Goal: Information Seeking & Learning: Learn about a topic

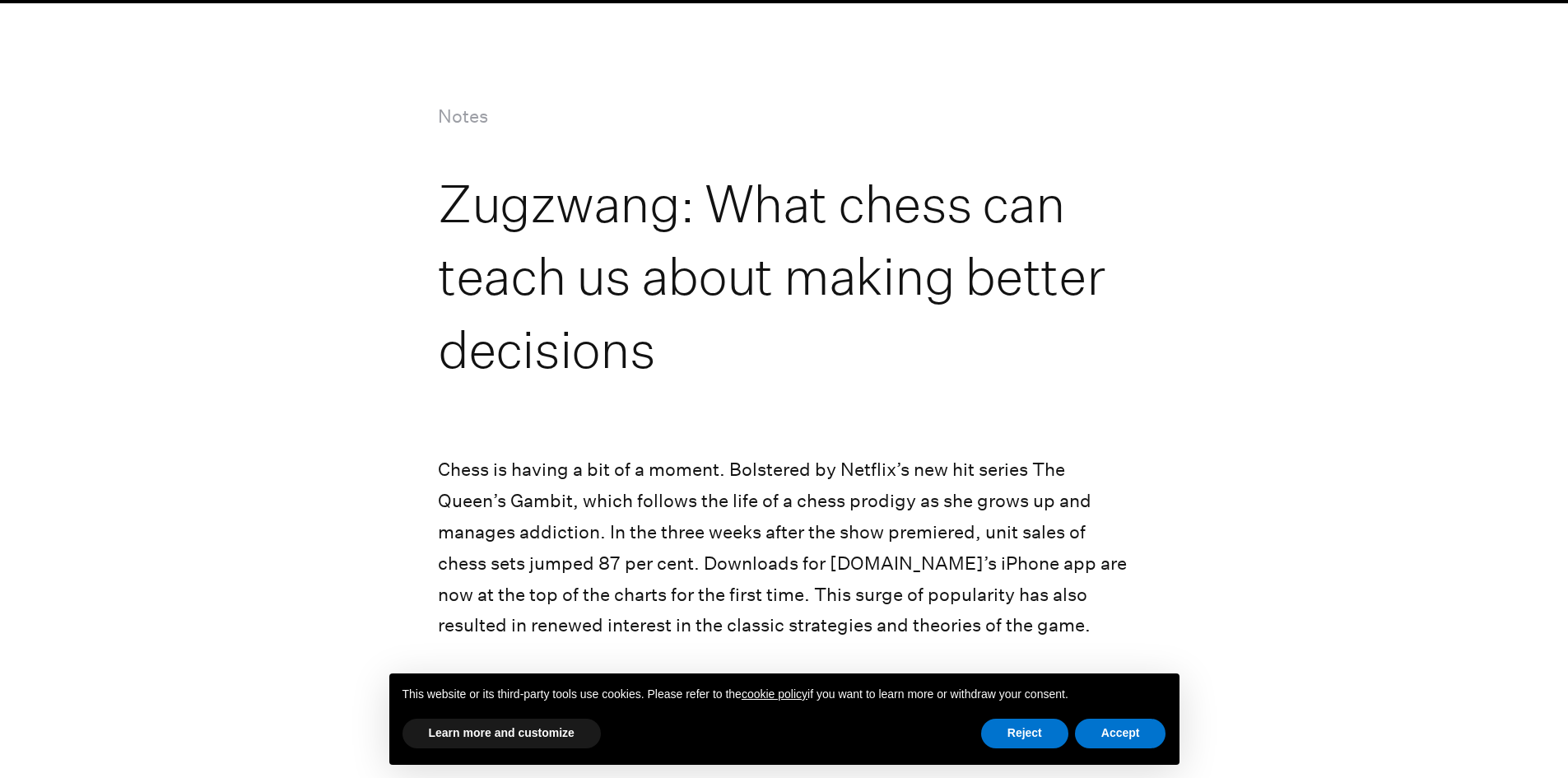
scroll to position [165, 0]
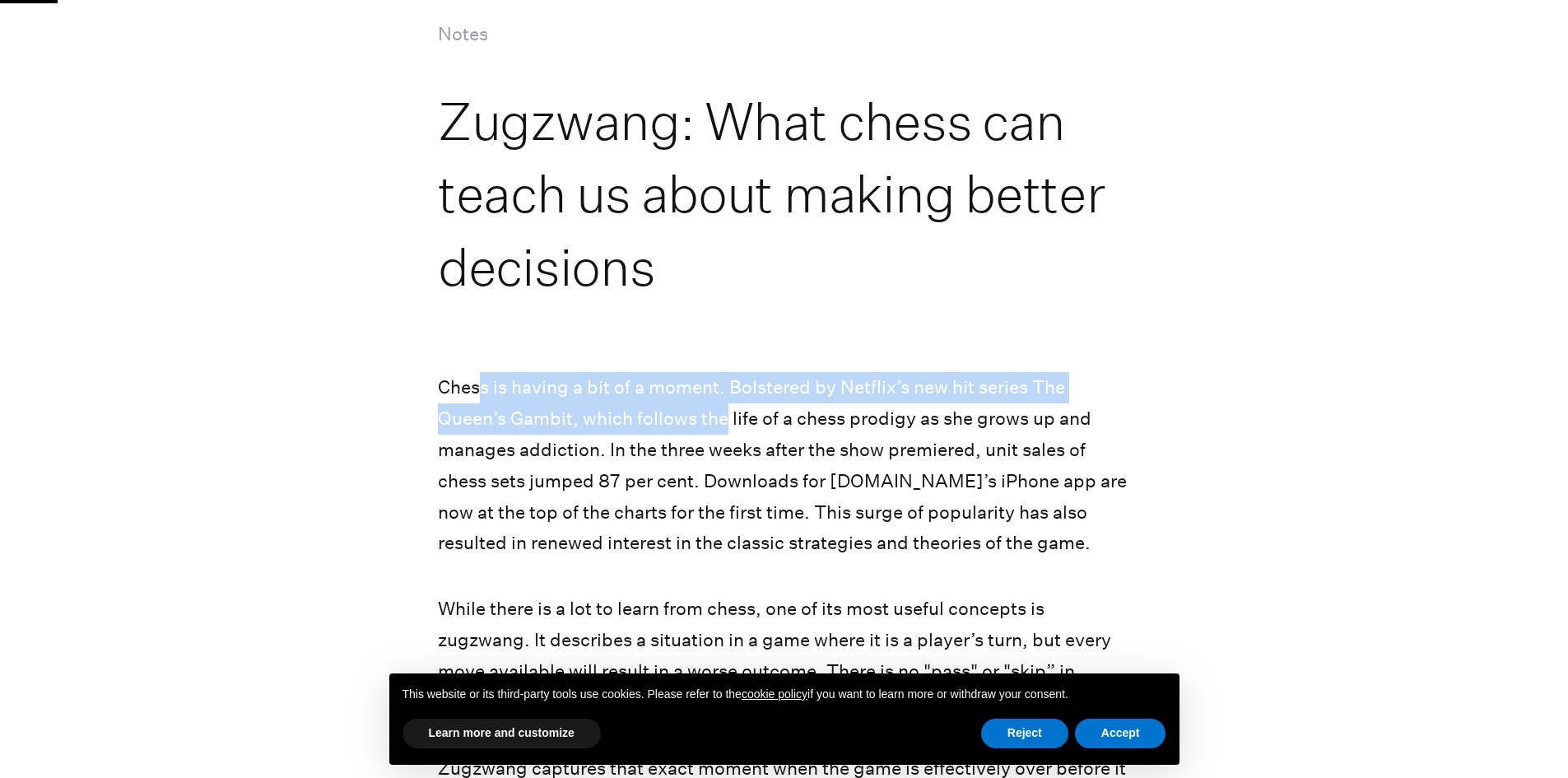
drag, startPoint x: 478, startPoint y: 391, endPoint x: 720, endPoint y: 453, distance: 249.8
click at [722, 450] on p "Chess is having a bit of a moment. Bolstered by Netflix’s new hit series The Qu…" at bounding box center [784, 465] width 692 height 187
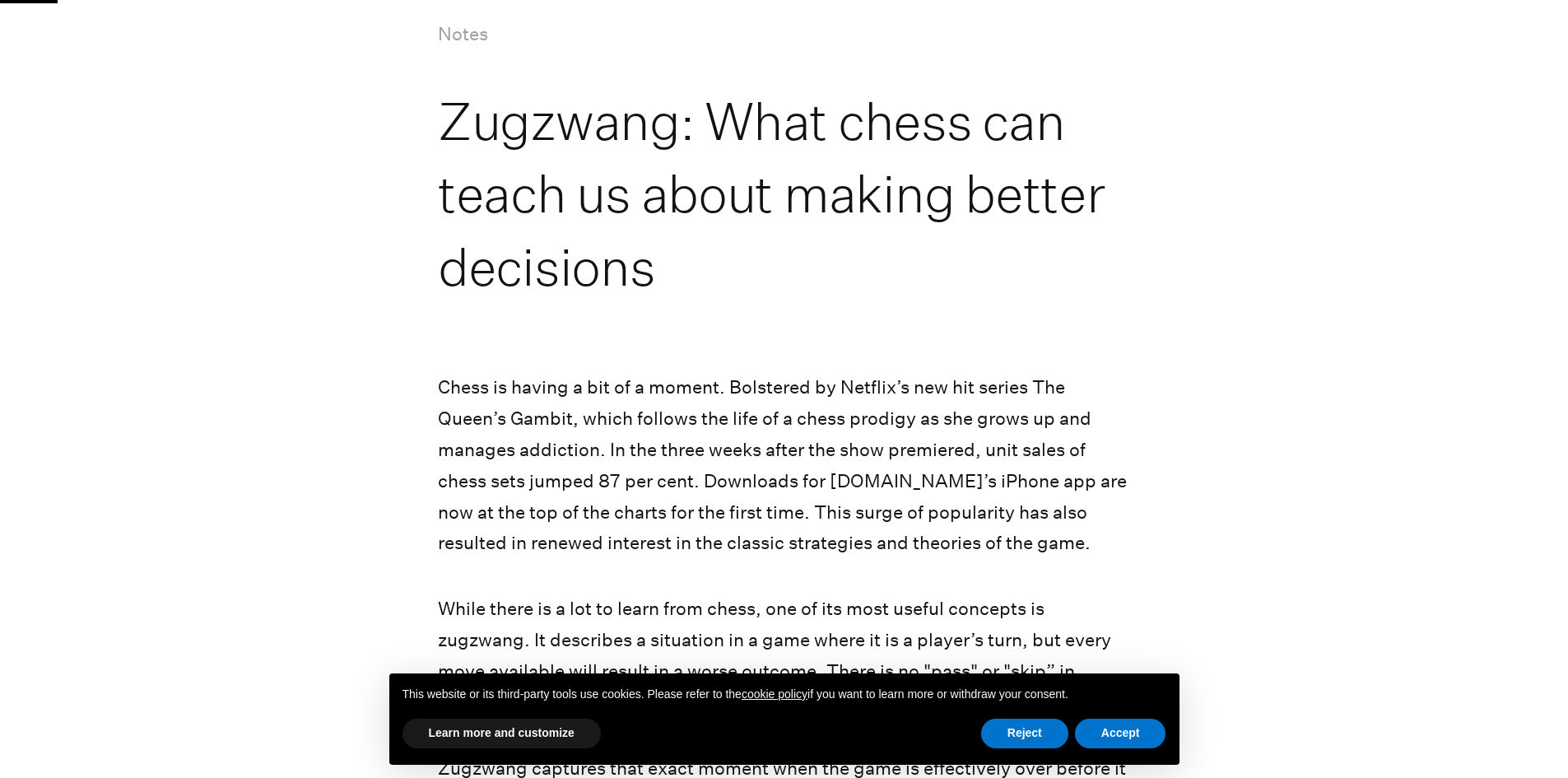
click at [719, 454] on p "Chess is having a bit of a moment. Bolstered by Netflix’s new hit series The Qu…" at bounding box center [784, 465] width 692 height 187
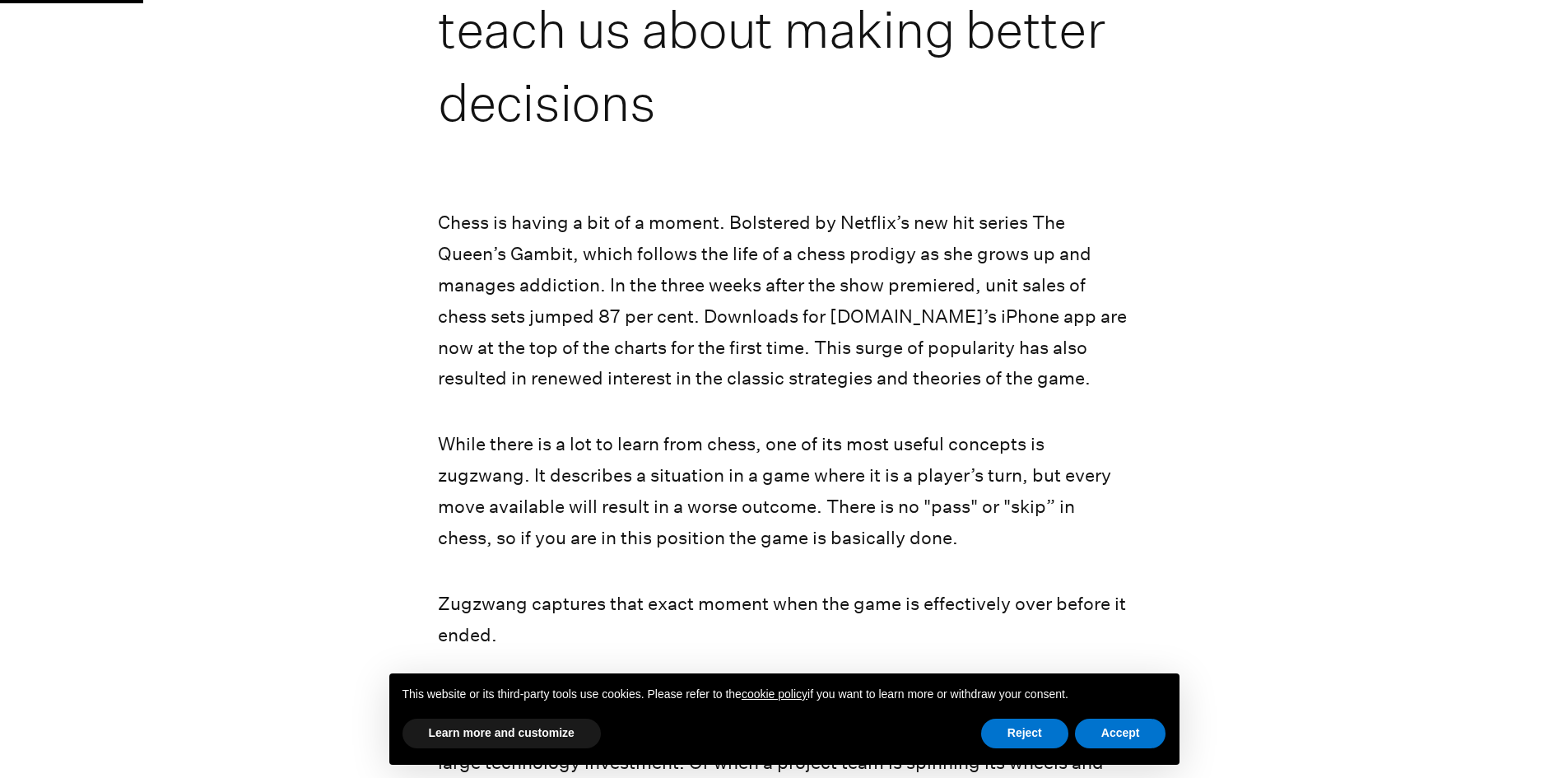
scroll to position [411, 0]
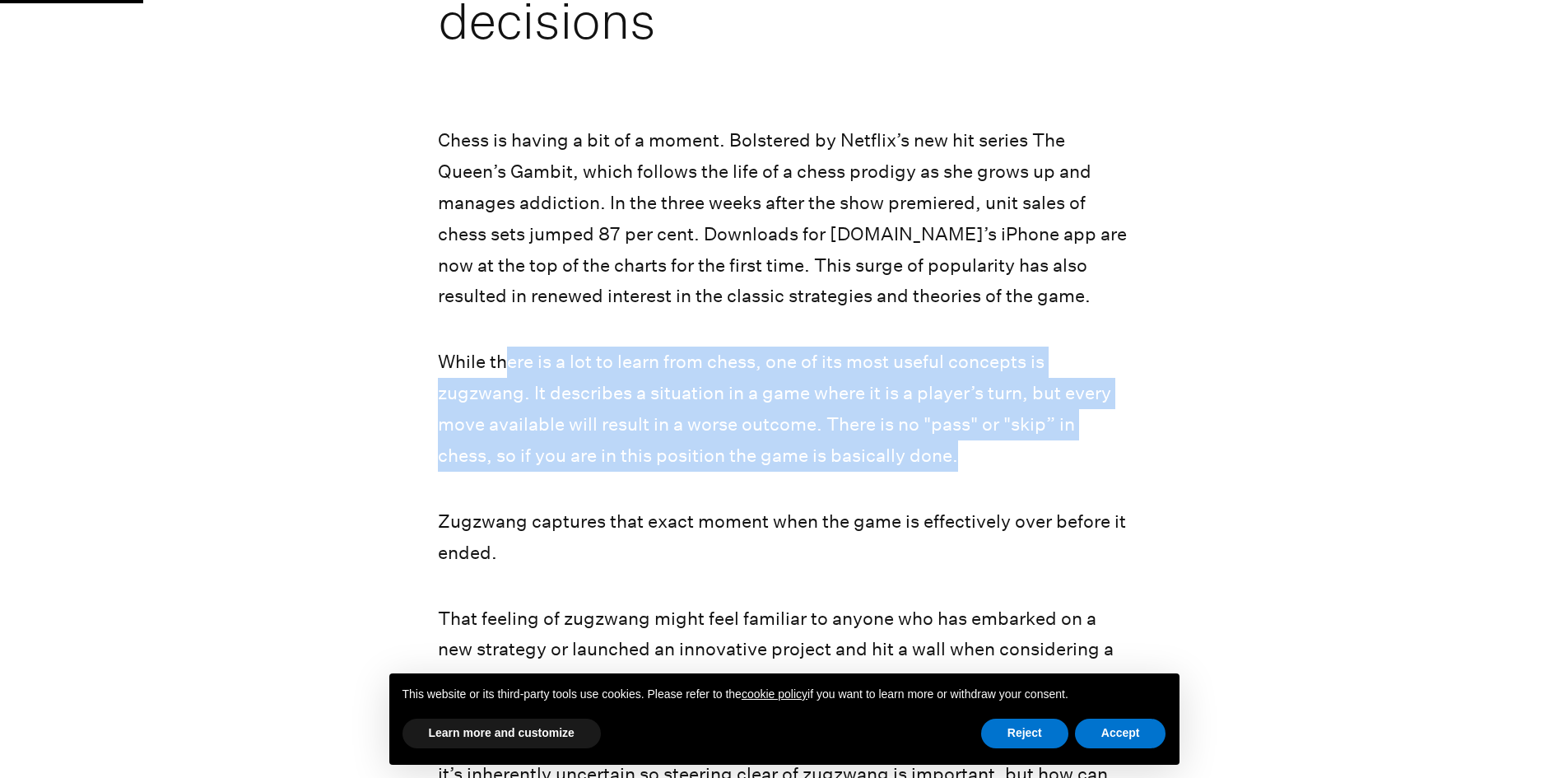
drag, startPoint x: 507, startPoint y: 381, endPoint x: 971, endPoint y: 474, distance: 473.2
click at [971, 471] on p "While there is a lot to learn from chess, one of its most useful concepts is zu…" at bounding box center [784, 409] width 692 height 124
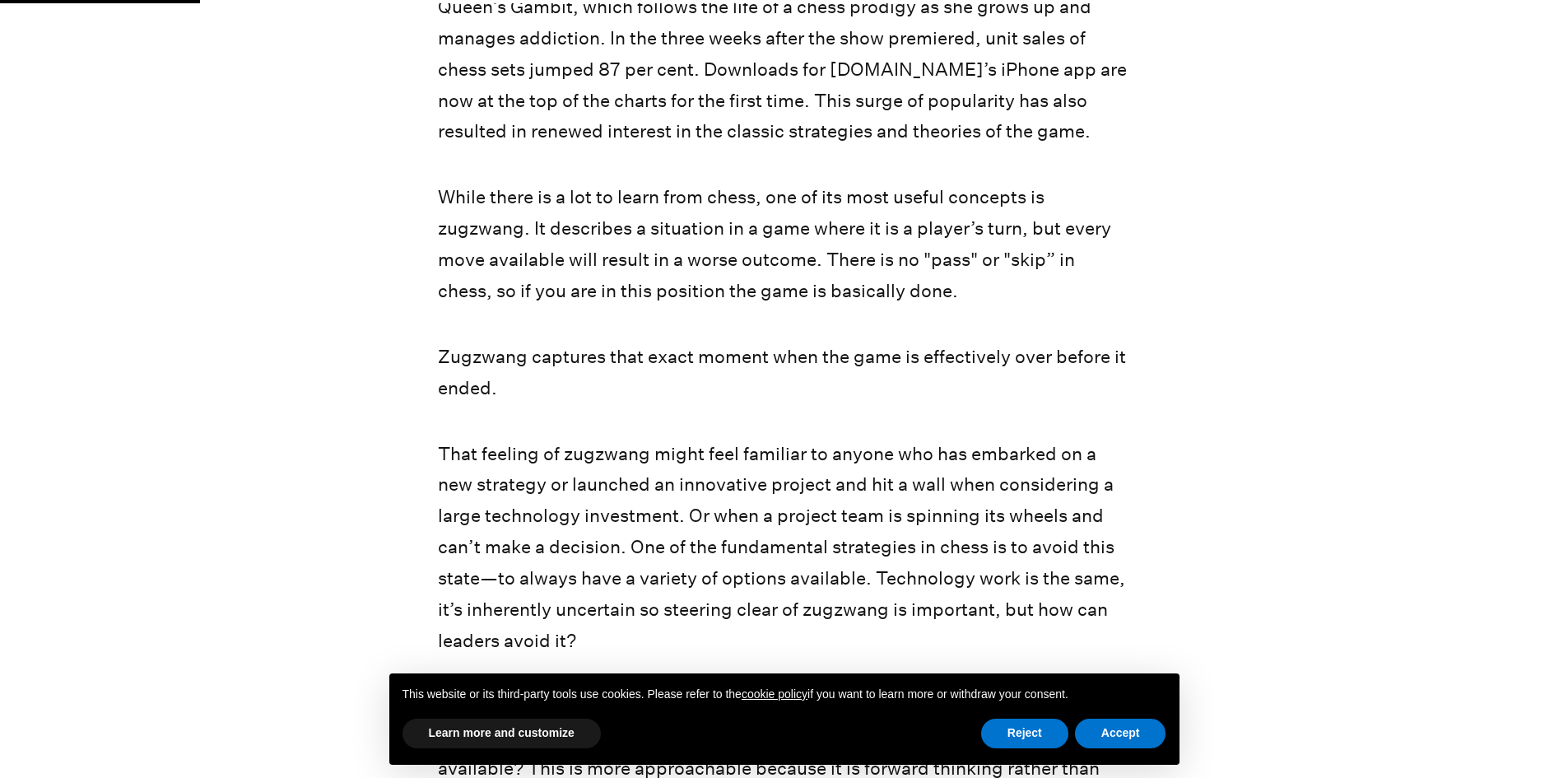
scroll to position [658, 0]
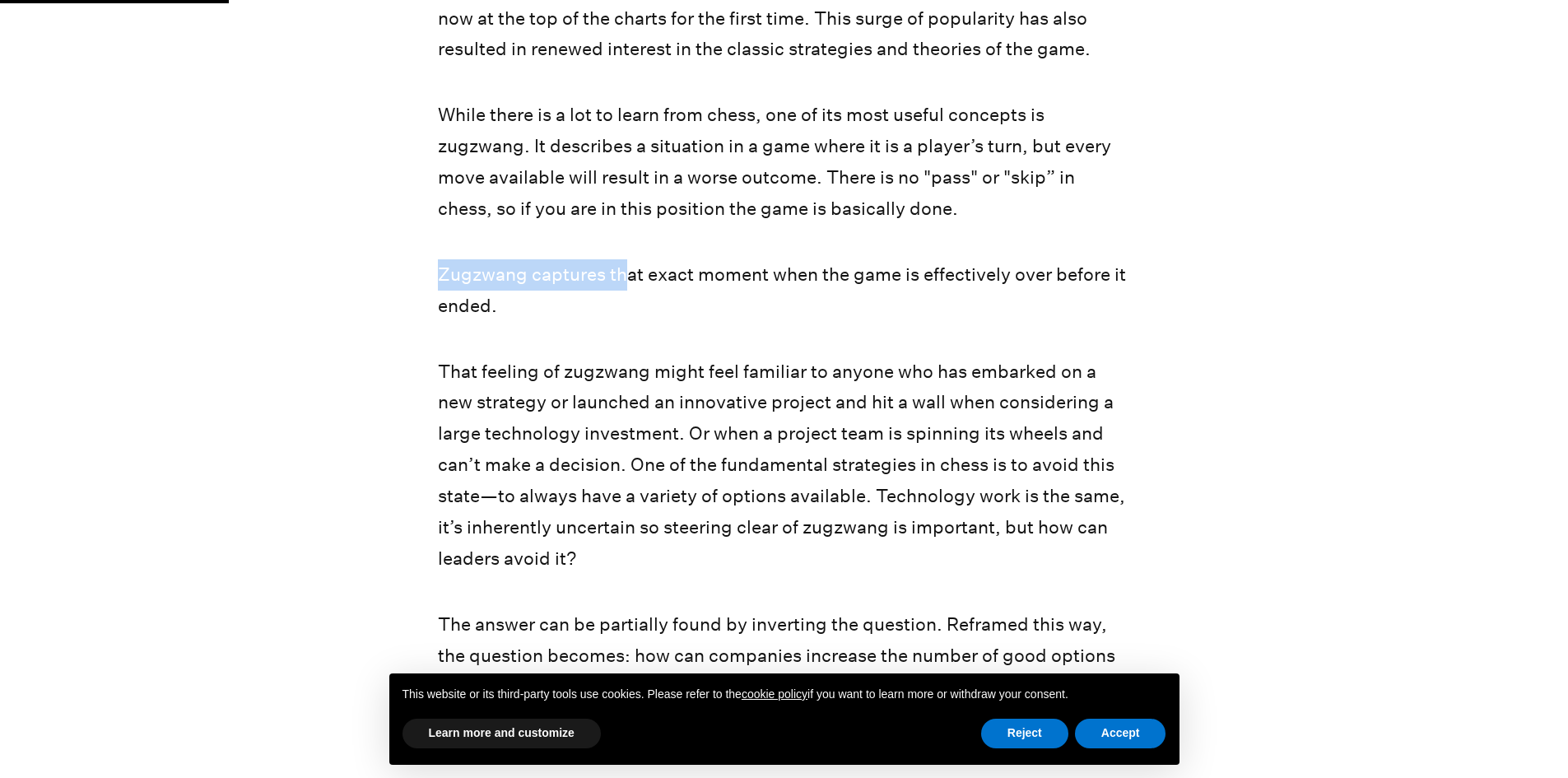
drag, startPoint x: 441, startPoint y: 284, endPoint x: 623, endPoint y: 303, distance: 183.0
click at [623, 303] on p "Zugzwang captures that exact moment when the game is effectively over before it…" at bounding box center [784, 291] width 692 height 62
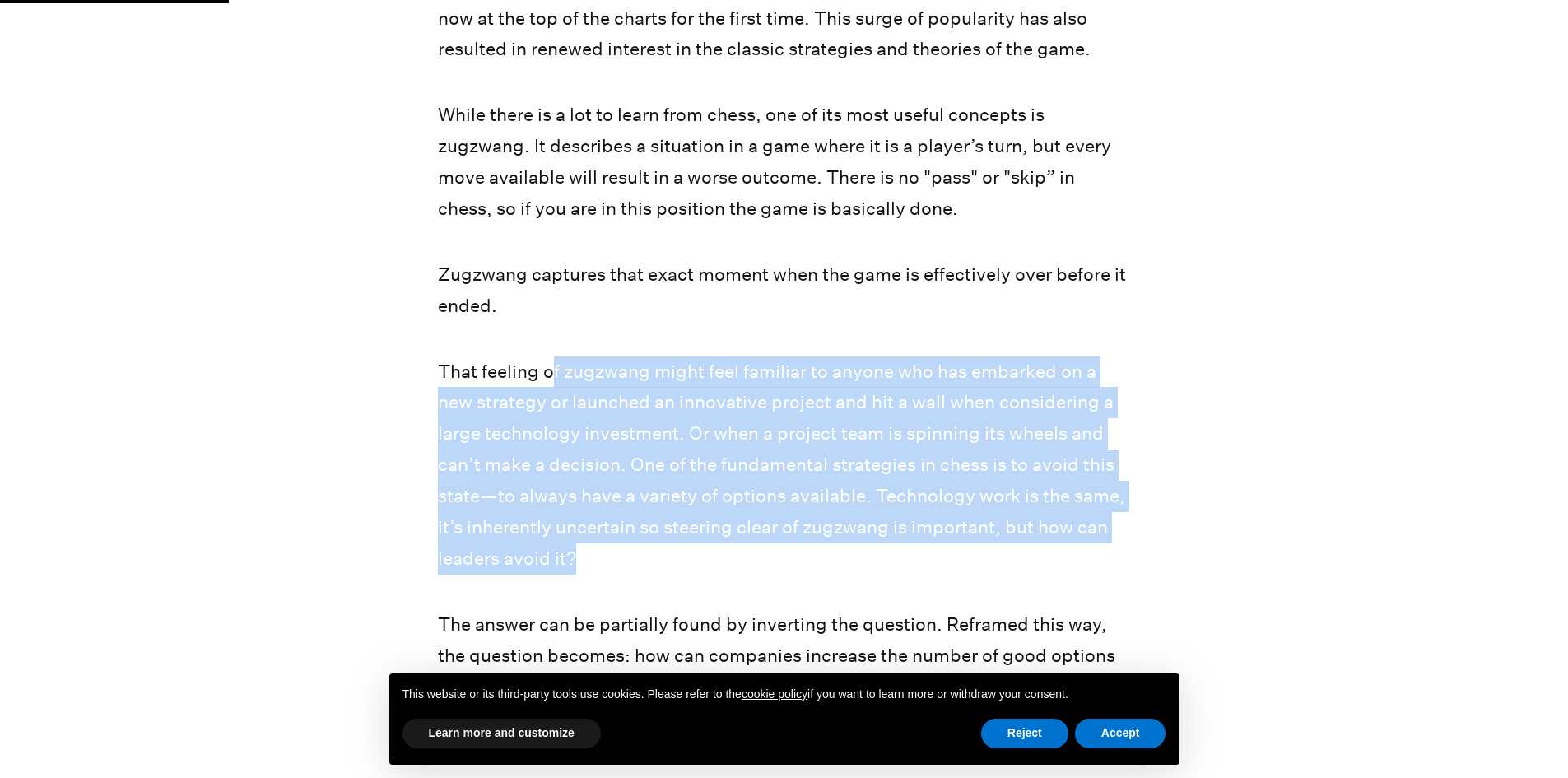
drag, startPoint x: 554, startPoint y: 391, endPoint x: 581, endPoint y: 577, distance: 187.9
click at [581, 574] on p "That feeling of zugzwang might feel familiar to anyone who has embarked on a ne…" at bounding box center [784, 465] width 692 height 218
click at [582, 574] on p "That feeling of zugzwang might feel familiar to anyone who has embarked on a ne…" at bounding box center [784, 465] width 692 height 218
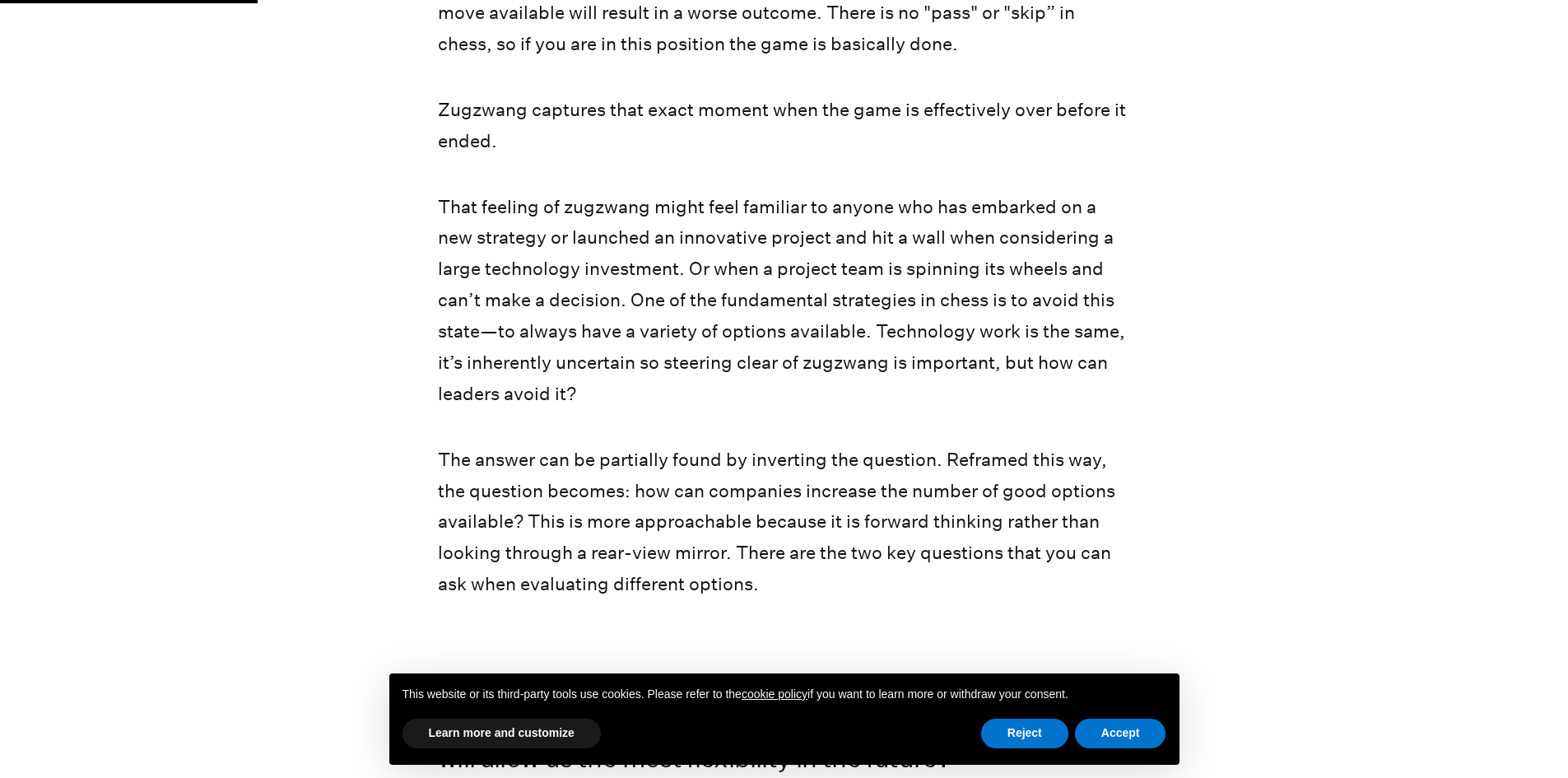
scroll to position [1070, 0]
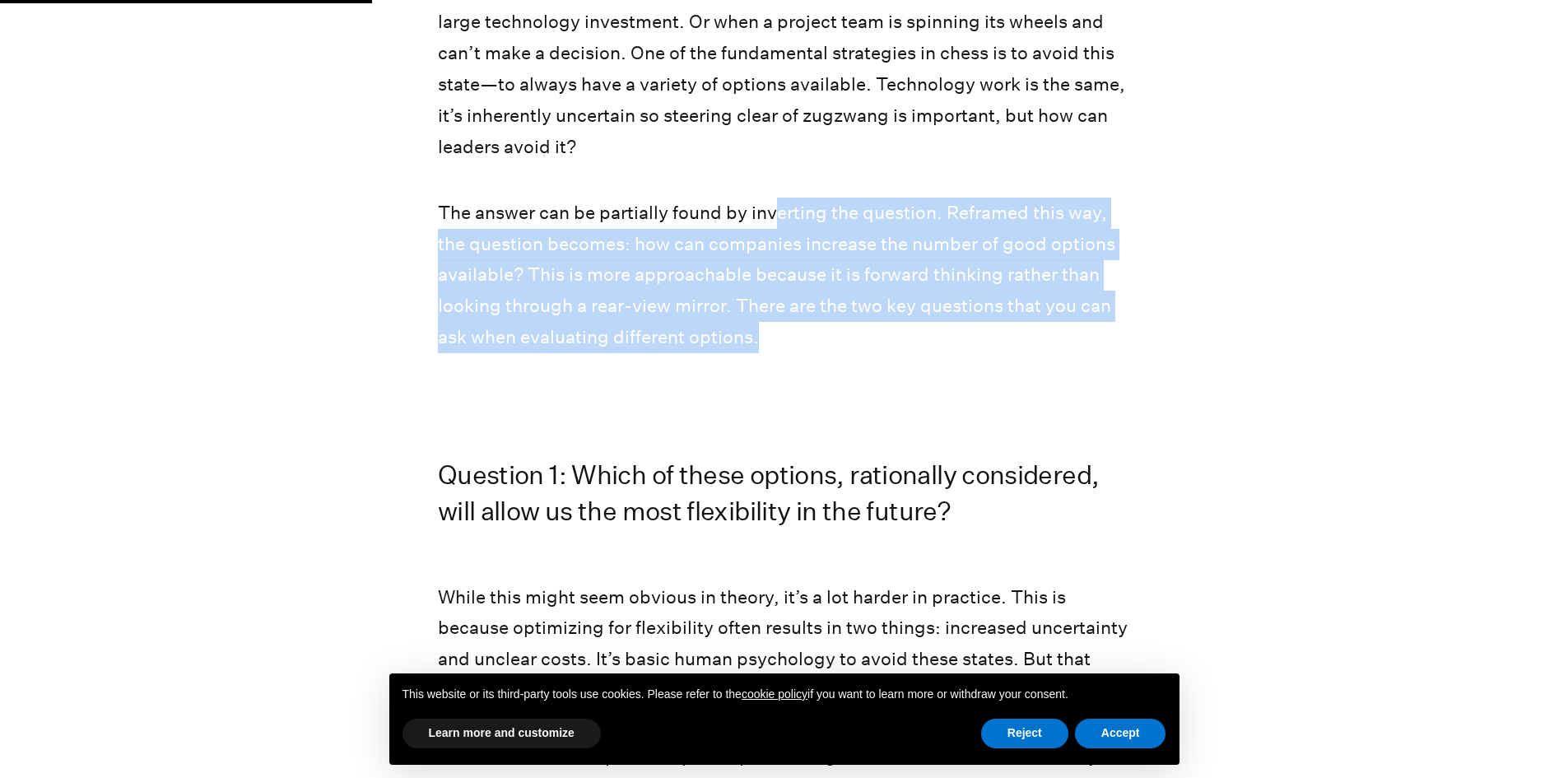
drag, startPoint x: 779, startPoint y: 230, endPoint x: 756, endPoint y: 364, distance: 136.0
click at [756, 353] on p "The answer can be partially found by inverting the question. Reframed this way,…" at bounding box center [784, 275] width 692 height 155
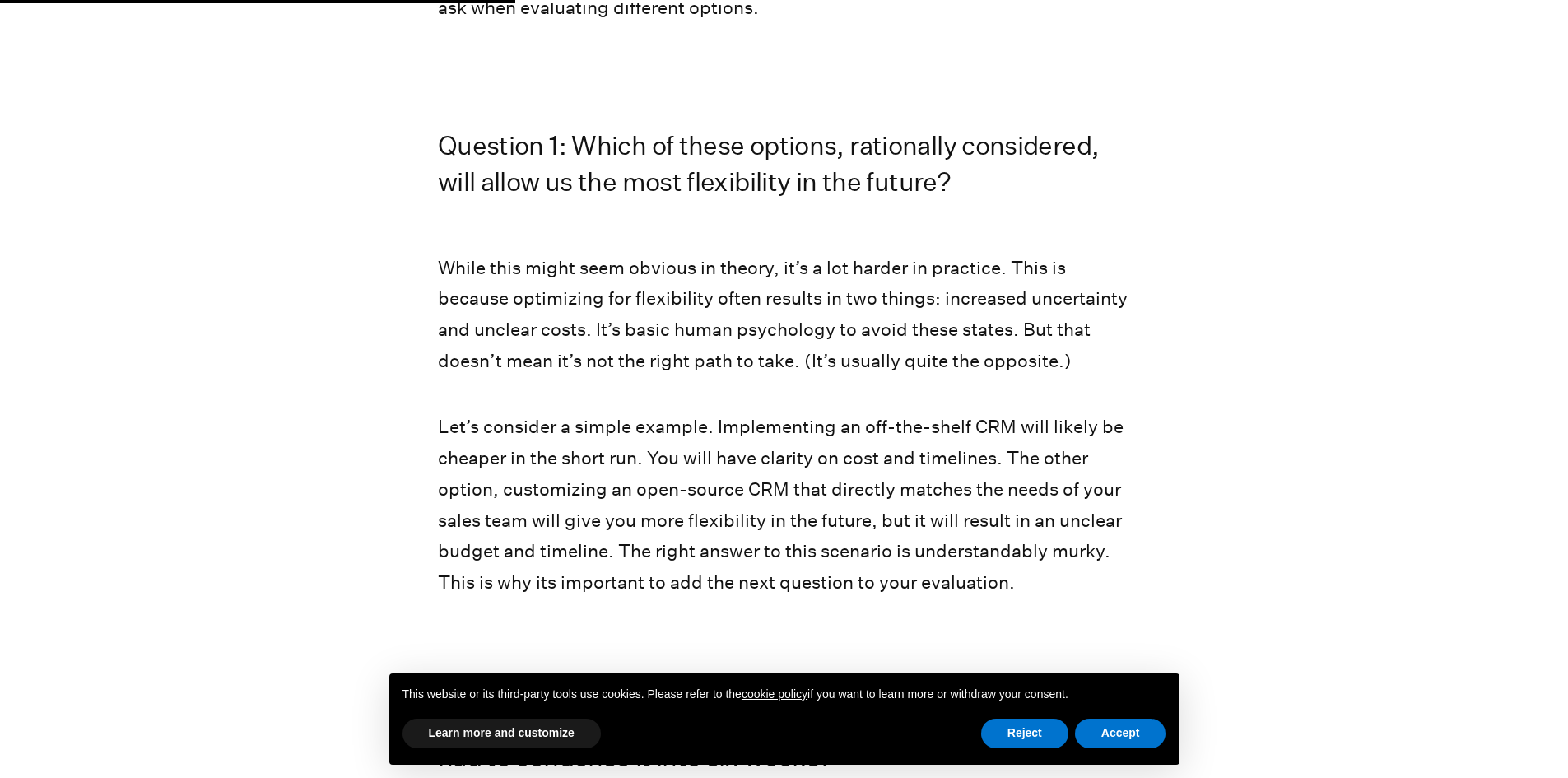
scroll to position [1481, 0]
